Goal: Transaction & Acquisition: Purchase product/service

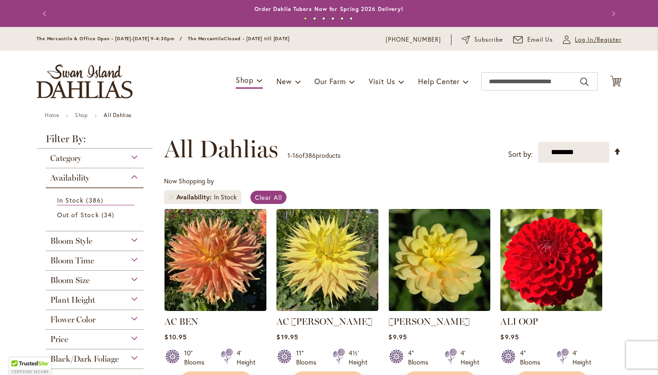
click at [371, 35] on span "Log In/Register" at bounding box center [598, 39] width 47 height 9
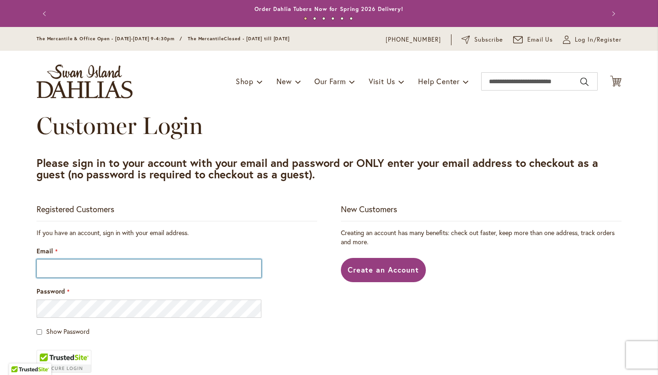
type input "**********"
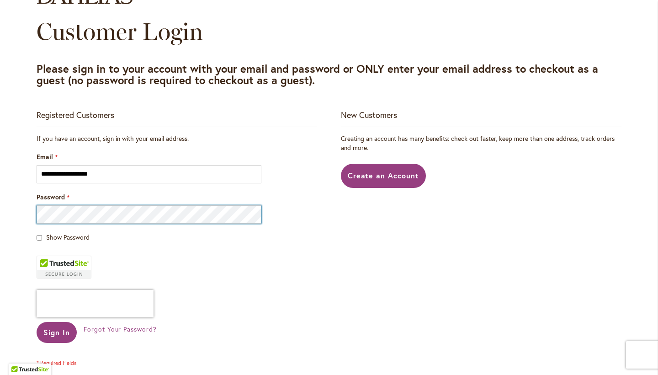
scroll to position [95, 0]
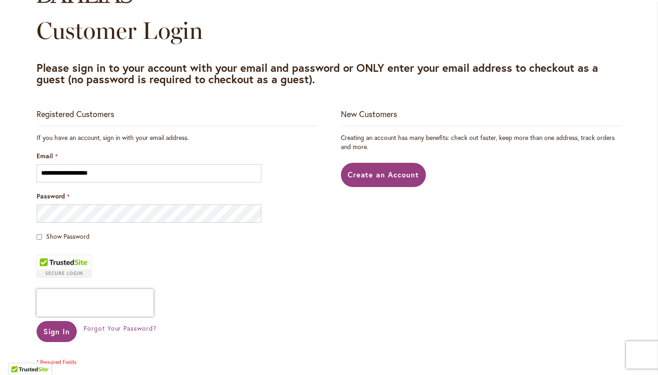
click at [58, 237] on span "Show Password" at bounding box center [67, 236] width 43 height 9
click at [64, 321] on button "Sign In" at bounding box center [57, 331] width 40 height 21
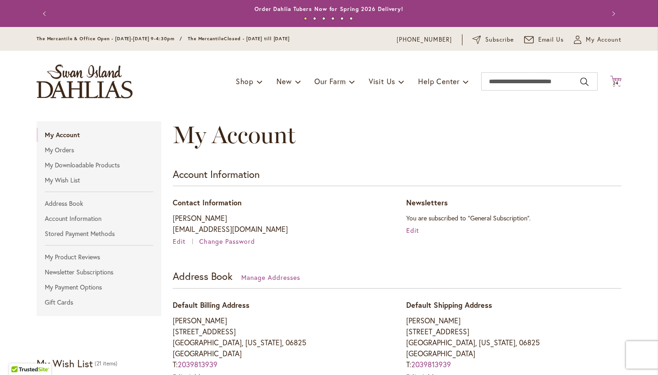
click at [618, 80] on span "24" at bounding box center [616, 83] width 6 height 6
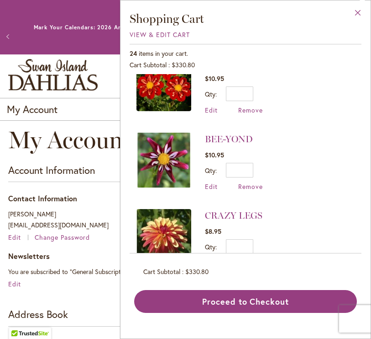
scroll to position [483, 0]
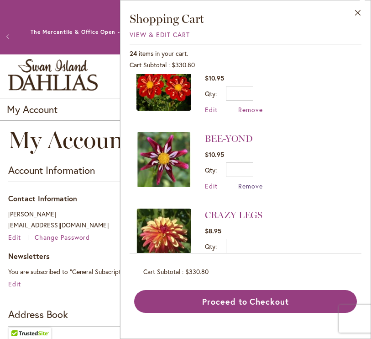
click at [255, 183] on span "Remove" at bounding box center [250, 185] width 25 height 9
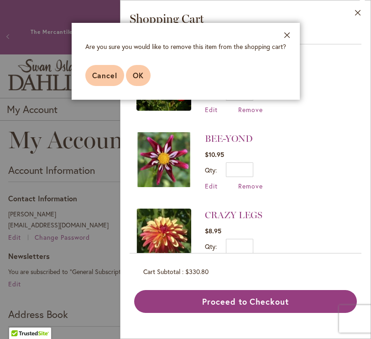
click at [141, 77] on span "OK" at bounding box center [138, 75] width 11 height 10
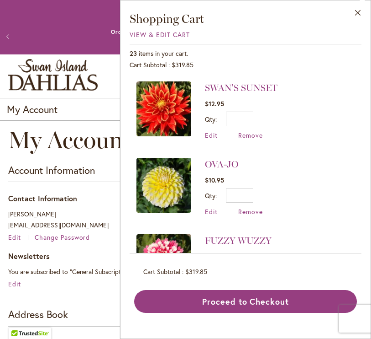
scroll to position [1071, 0]
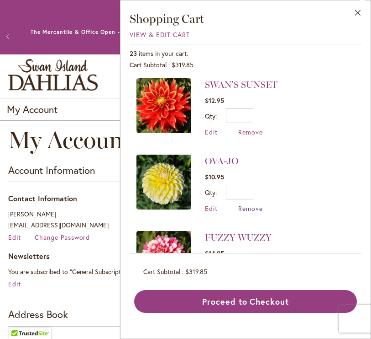
click at [247, 204] on span "Remove" at bounding box center [250, 208] width 25 height 9
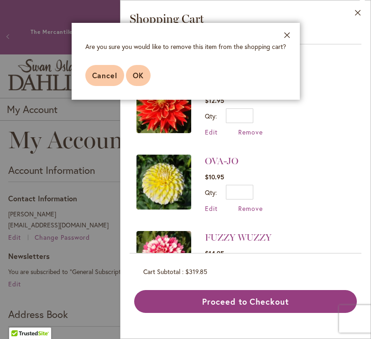
click at [140, 73] on span "OK" at bounding box center [138, 75] width 11 height 10
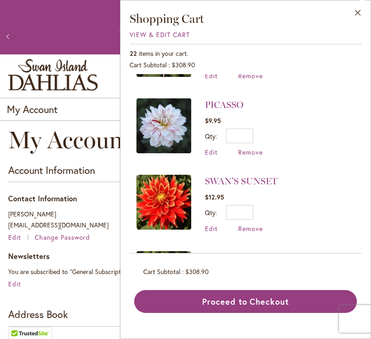
scroll to position [975, 0]
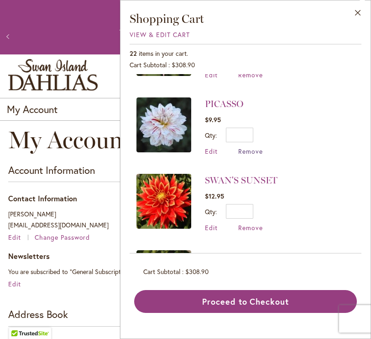
click at [254, 147] on span "Remove" at bounding box center [250, 151] width 25 height 9
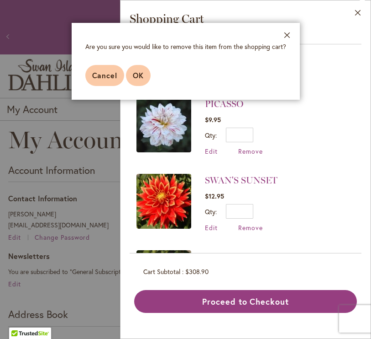
click at [135, 78] on span "OK" at bounding box center [138, 75] width 11 height 10
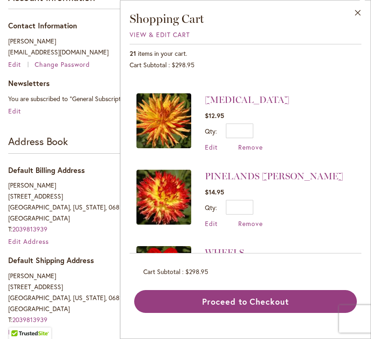
scroll to position [672, 0]
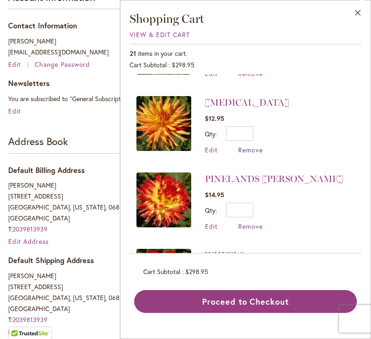
click at [246, 145] on span "Remove" at bounding box center [250, 149] width 25 height 9
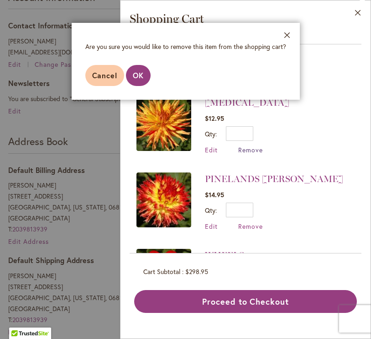
scroll to position [0, 0]
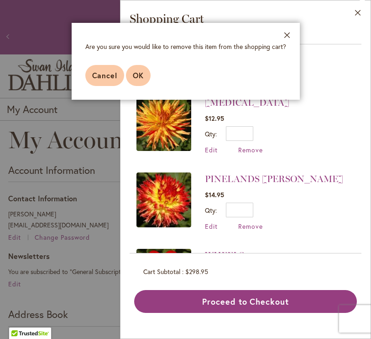
click at [136, 74] on span "OK" at bounding box center [138, 75] width 11 height 10
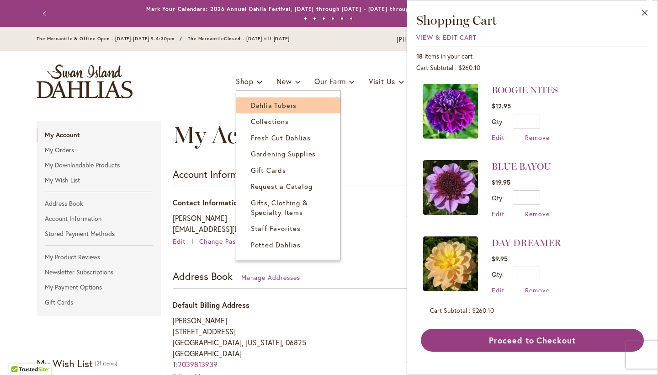
click at [267, 108] on span "Dahlia Tubers" at bounding box center [274, 105] width 46 height 9
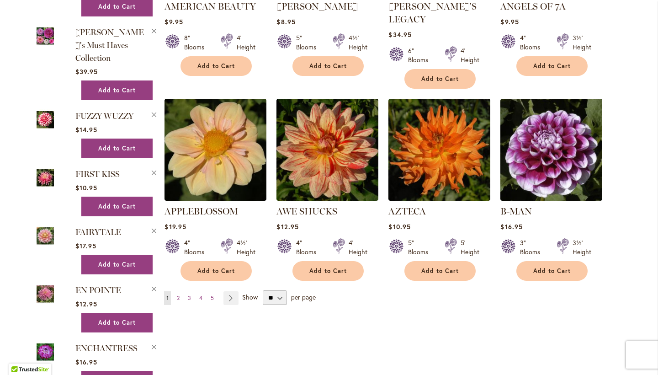
scroll to position [802, 0]
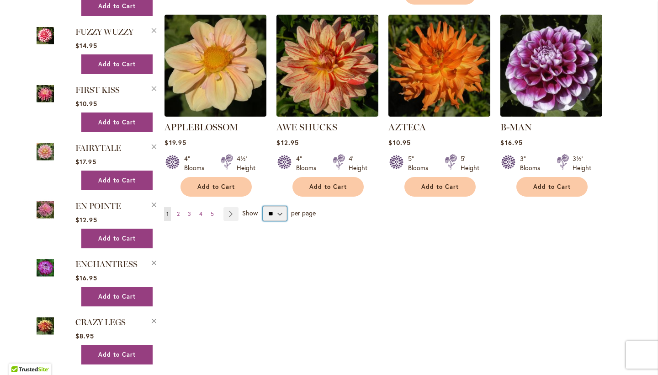
select select "**"
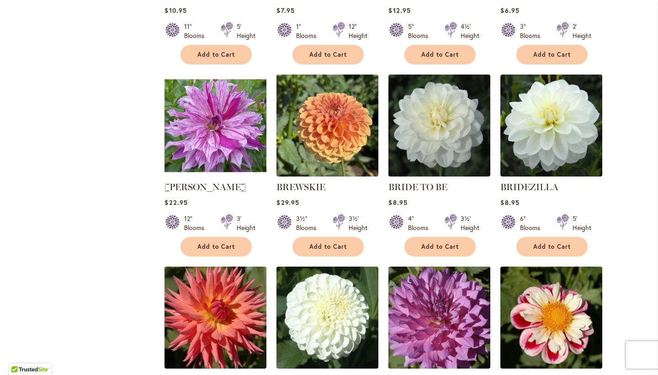
scroll to position [2495, 0]
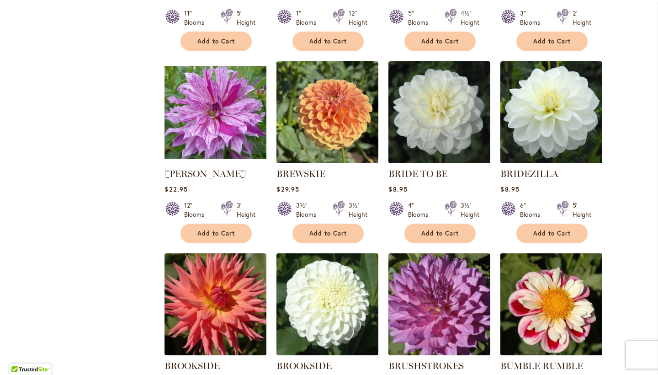
click at [557, 291] on img at bounding box center [551, 304] width 107 height 107
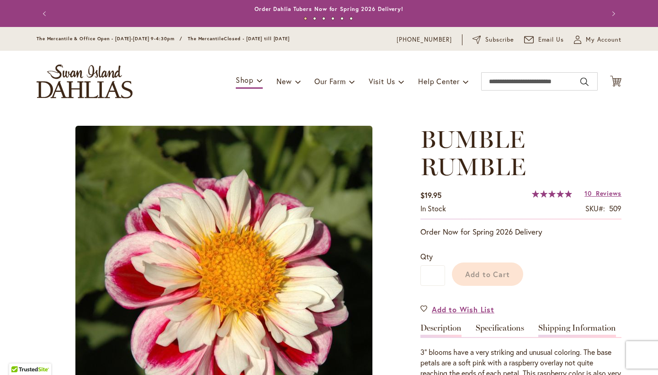
type input "*****"
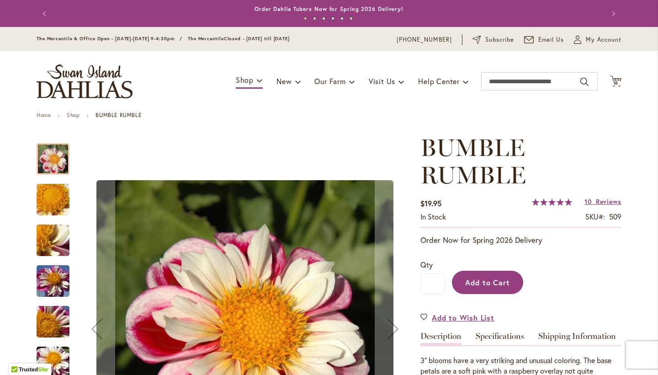
click at [508, 281] on span "Add to Cart" at bounding box center [487, 282] width 45 height 10
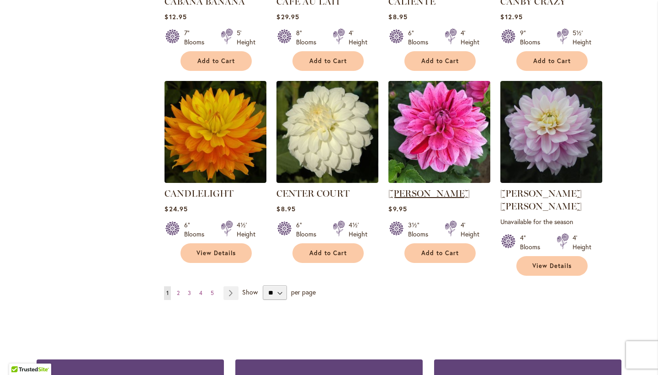
scroll to position [3070, 0]
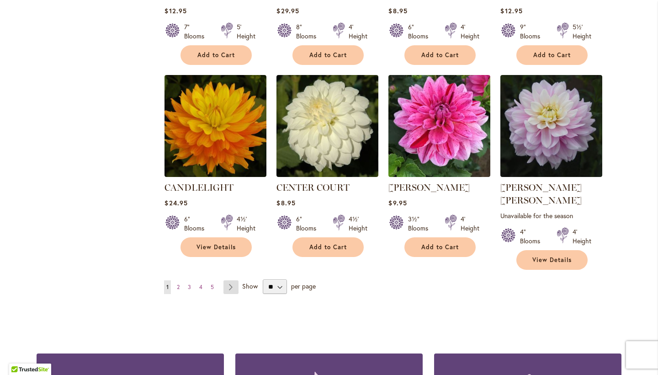
click at [231, 280] on link "Page Next" at bounding box center [230, 287] width 15 height 14
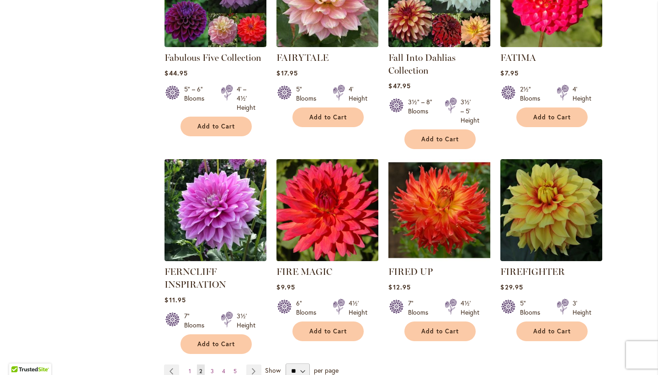
scroll to position [3072, 0]
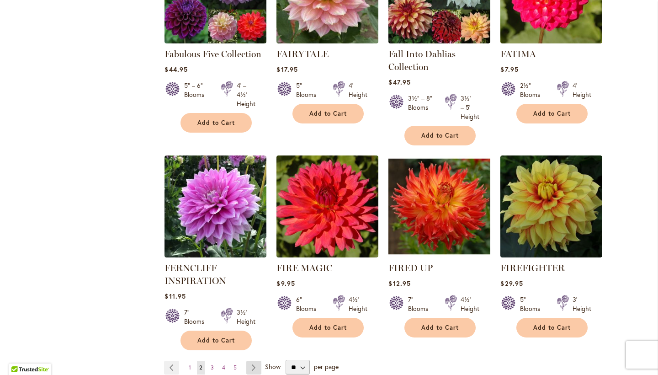
click at [249, 360] on link "Page Next" at bounding box center [253, 367] width 15 height 14
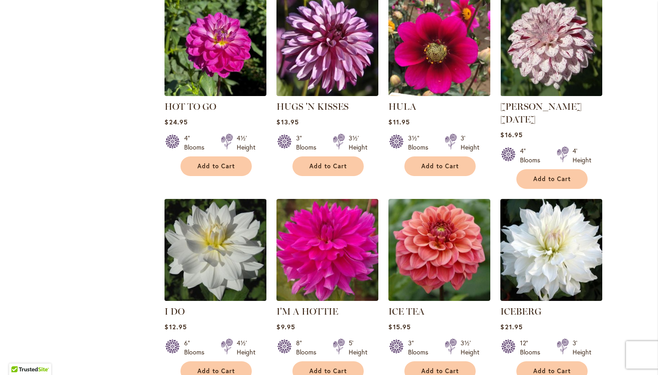
scroll to position [3039, 0]
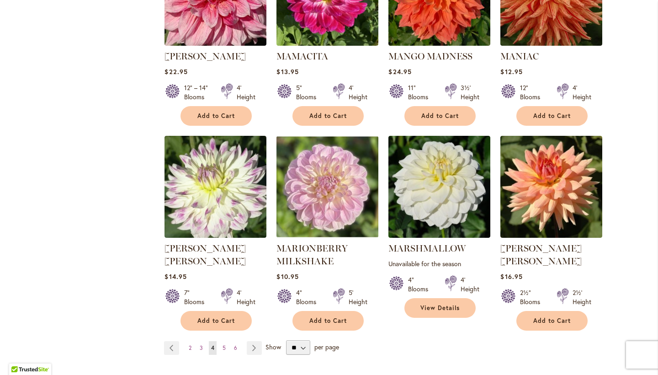
scroll to position [3093, 0]
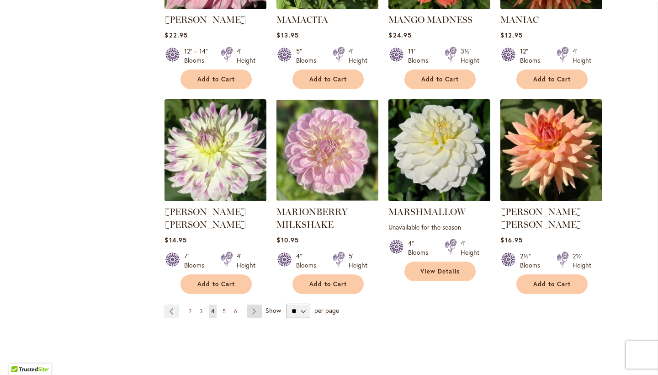
click at [254, 304] on link "Page Next" at bounding box center [254, 311] width 15 height 14
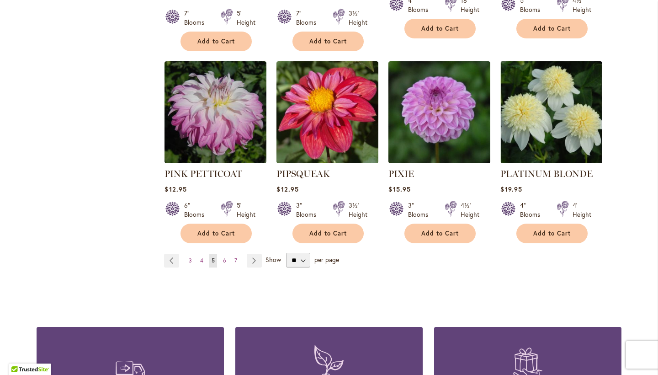
scroll to position [3127, 0]
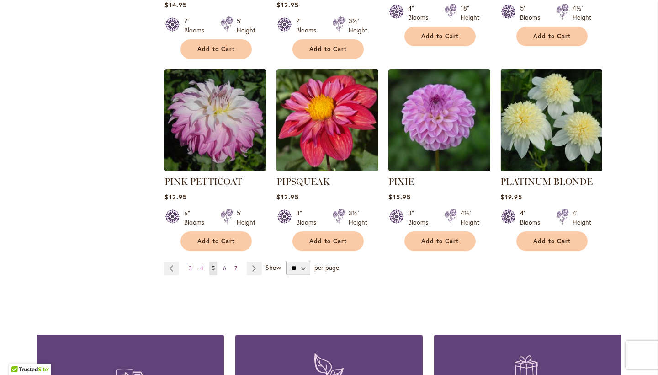
click at [227, 261] on link "Page 6" at bounding box center [225, 268] width 8 height 14
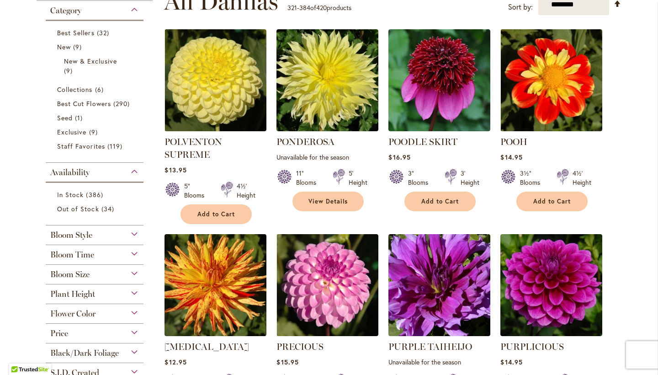
scroll to position [196, 0]
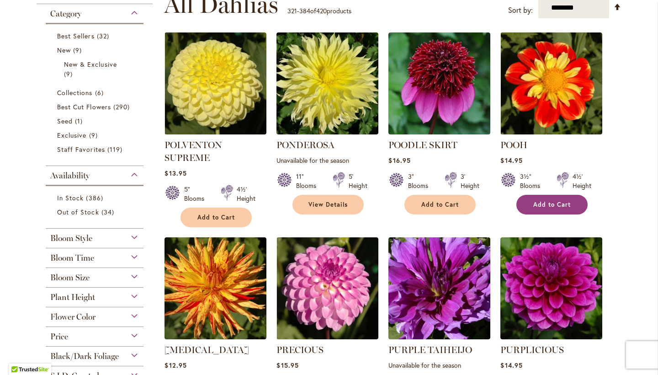
click at [563, 206] on span "Add to Cart" at bounding box center [551, 205] width 37 height 8
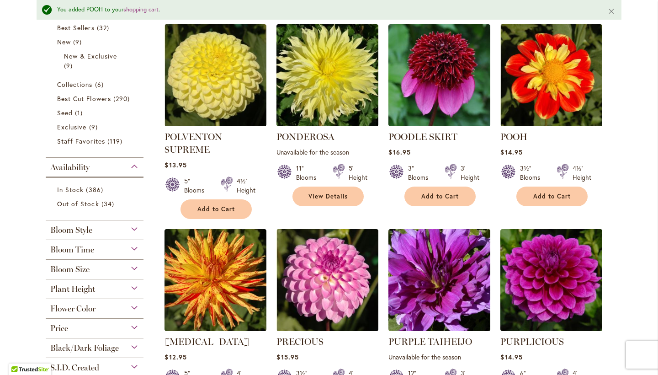
scroll to position [229, 0]
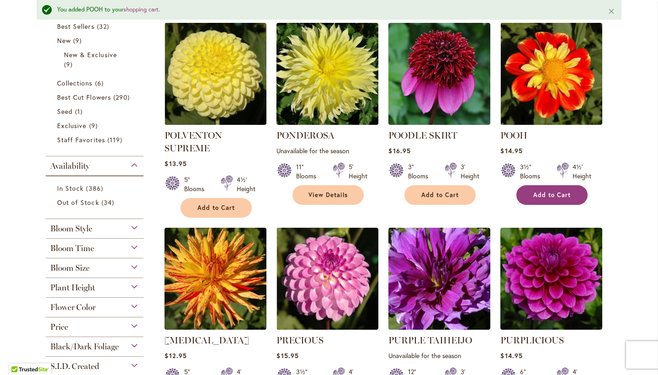
click at [550, 191] on span "Add to Cart" at bounding box center [551, 195] width 37 height 8
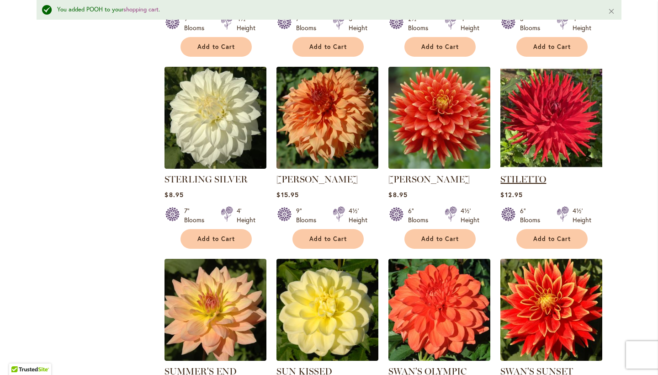
scroll to position [1963, 0]
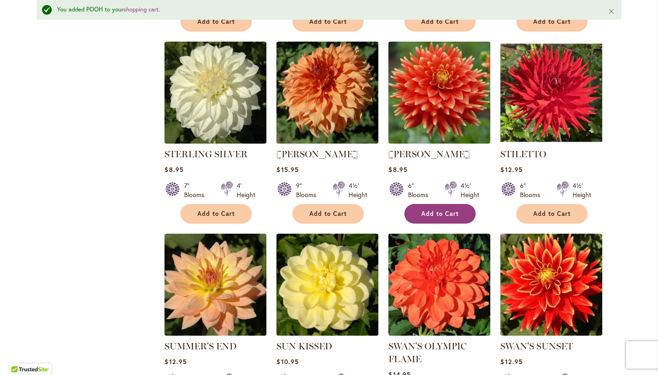
click at [440, 204] on button "Add to Cart" at bounding box center [439, 214] width 71 height 20
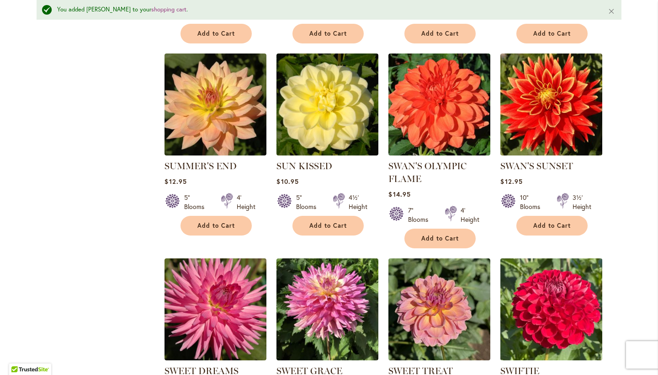
scroll to position [2142, 0]
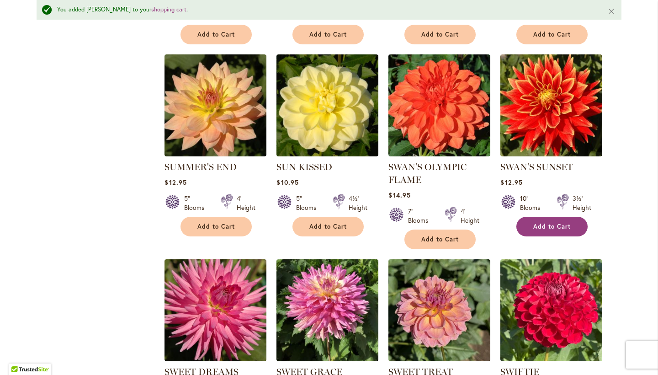
click at [555, 222] on span "Add to Cart" at bounding box center [551, 226] width 37 height 8
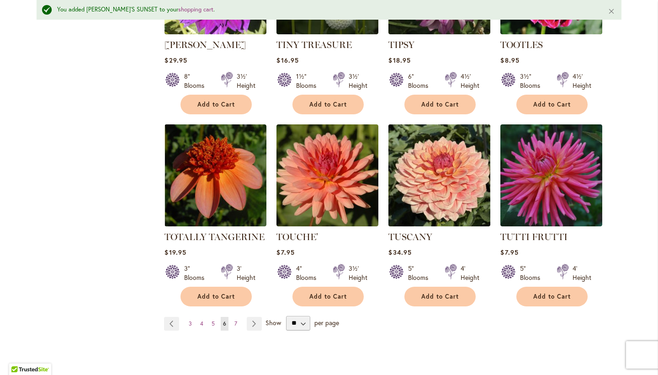
scroll to position [3063, 0]
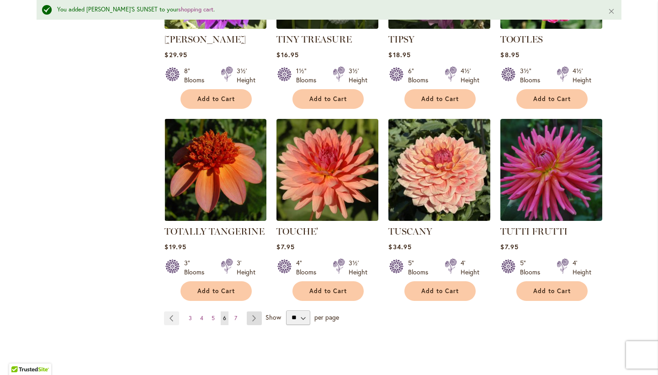
click at [254, 311] on link "Page Next" at bounding box center [254, 318] width 15 height 14
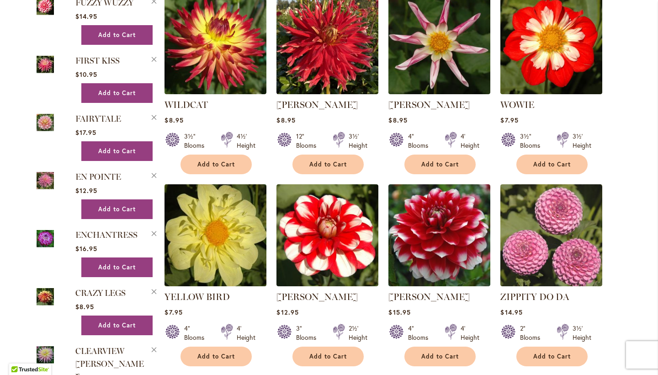
scroll to position [1017, 0]
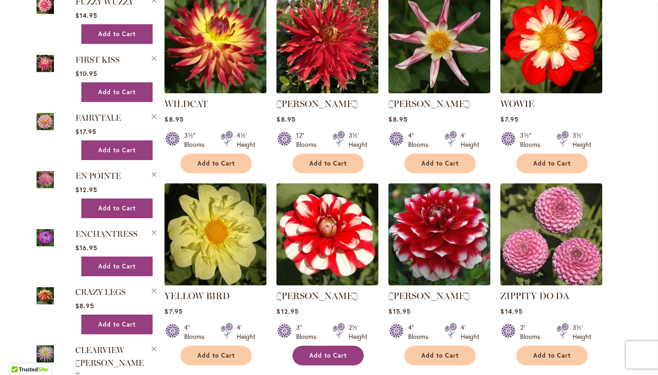
click at [346, 351] on span "Add to Cart" at bounding box center [327, 355] width 37 height 8
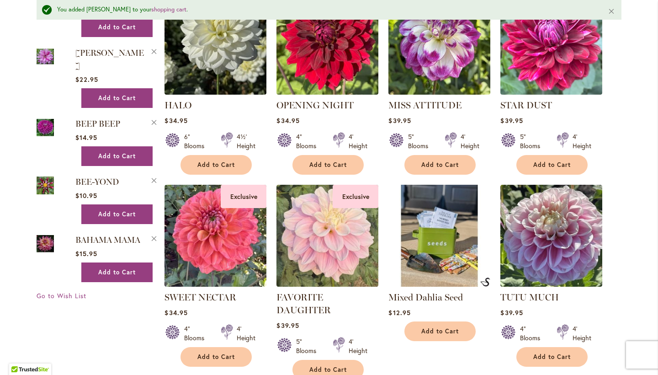
scroll to position [1762, 0]
